Goal: Navigation & Orientation: Find specific page/section

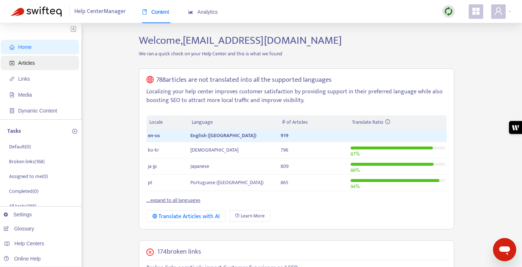
click at [31, 63] on span "Articles" at bounding box center [26, 63] width 17 height 6
